Goal: Navigation & Orientation: Find specific page/section

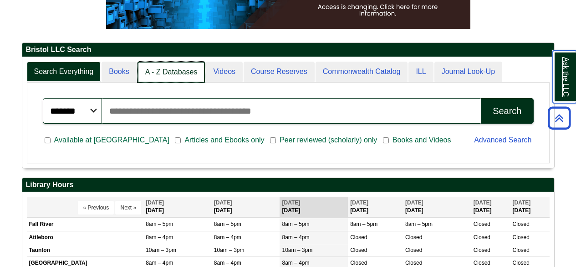
scroll to position [4, 5]
click at [190, 74] on link "A - Z Databases" at bounding box center [172, 72] width 68 height 21
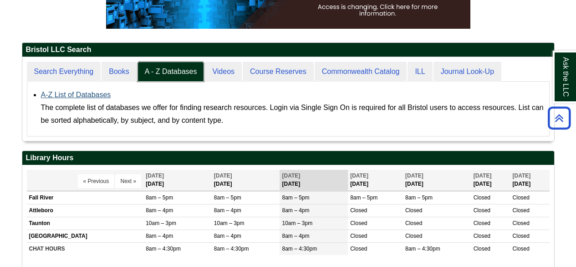
scroll to position [84, 532]
click at [71, 94] on link "A-Z List of Databases" at bounding box center [76, 95] width 70 height 8
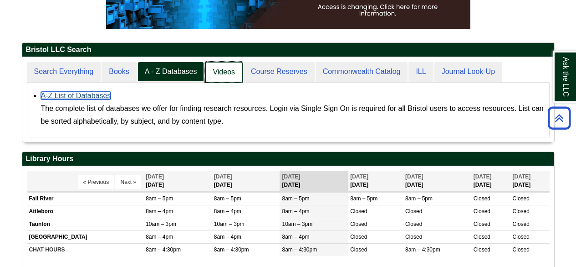
scroll to position [85, 532]
click at [230, 78] on link "Videos" at bounding box center [224, 72] width 38 height 21
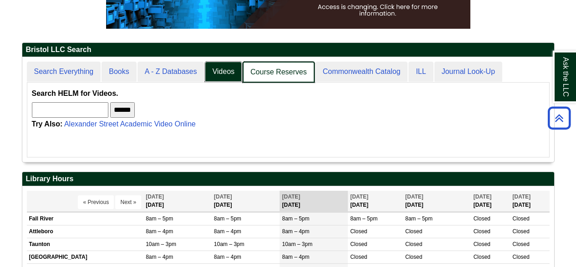
scroll to position [105, 532]
click at [258, 77] on link "Course Reserves" at bounding box center [279, 72] width 72 height 21
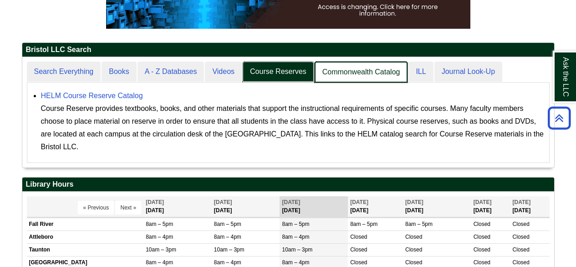
scroll to position [110, 532]
click at [359, 75] on link "Commonwealth Catalog" at bounding box center [361, 72] width 93 height 21
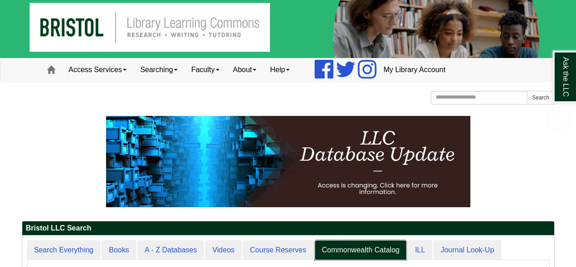
scroll to position [0, 0]
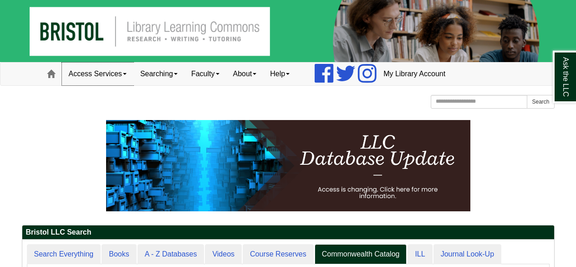
click at [126, 74] on span at bounding box center [125, 74] width 4 height 2
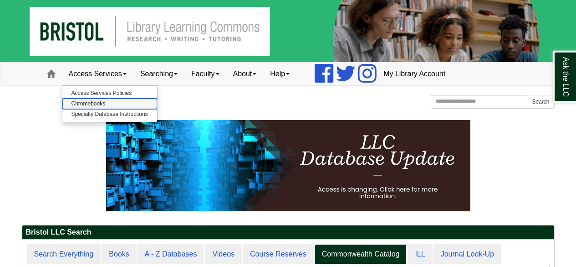
click at [79, 100] on link "Chromebooks" at bounding box center [109, 103] width 95 height 10
